Goal: Book appointment/travel/reservation

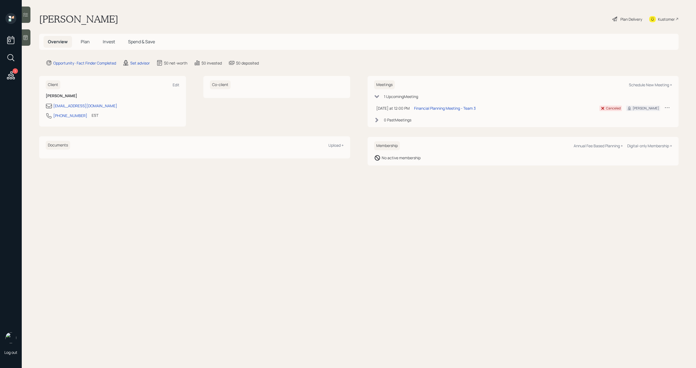
click at [11, 73] on icon at bounding box center [11, 75] width 8 height 8
click at [654, 84] on div "Schedule New Meeting +" at bounding box center [650, 84] width 43 height 5
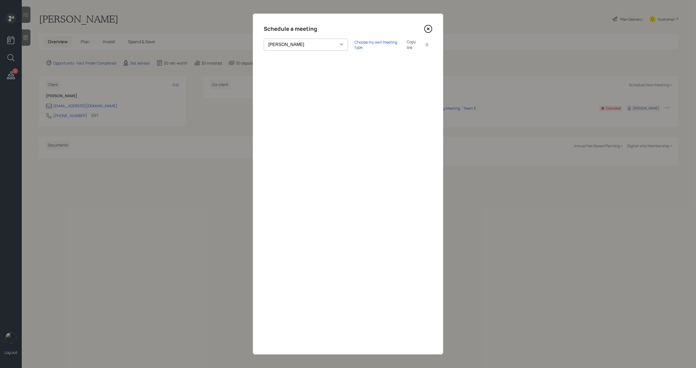
click at [300, 45] on select "Theresa Spinello Matthew Burke Aleksandra Szegda Eitan Bar-David Ian Yamey Trev…" at bounding box center [306, 45] width 84 height 12
select select "bffa7908-1b2a-4c79-9bb6-f0ec9aed22d3"
click at [264, 39] on select "Theresa Spinello Matthew Burke Aleksandra Szegda Eitan Bar-David Ian Yamey Trev…" at bounding box center [306, 45] width 84 height 12
click at [427, 35] on div "Schedule a meeting Theresa Spinello Matthew Burke Aleksandra Szegda Eitan Bar-D…" at bounding box center [348, 184] width 190 height 340
click at [427, 28] on icon at bounding box center [428, 29] width 2 height 2
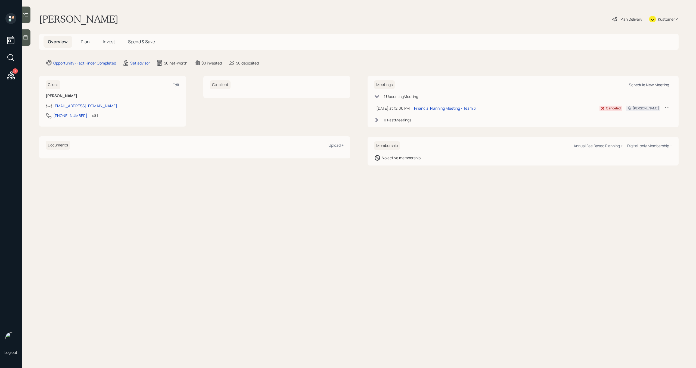
click at [646, 85] on div "Schedule New Meeting +" at bounding box center [650, 84] width 43 height 5
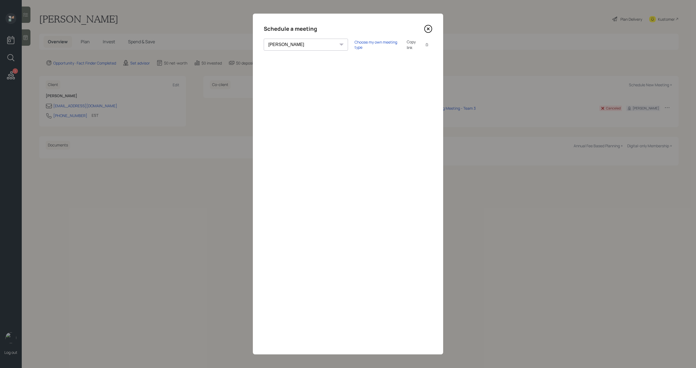
click at [298, 48] on select "Theresa Spinello Matthew Burke Aleksandra Szegda Eitan Bar-David Ian Yamey Trev…" at bounding box center [306, 45] width 84 height 12
select select "bffa7908-1b2a-4c79-9bb6-f0ec9aed22d3"
click at [264, 39] on select "Theresa Spinello Matthew Burke Aleksandra Szegda Eitan Bar-David Ian Yamey Trev…" at bounding box center [306, 45] width 84 height 12
click at [428, 29] on icon at bounding box center [428, 29] width 2 height 2
